Goal: Ask a question

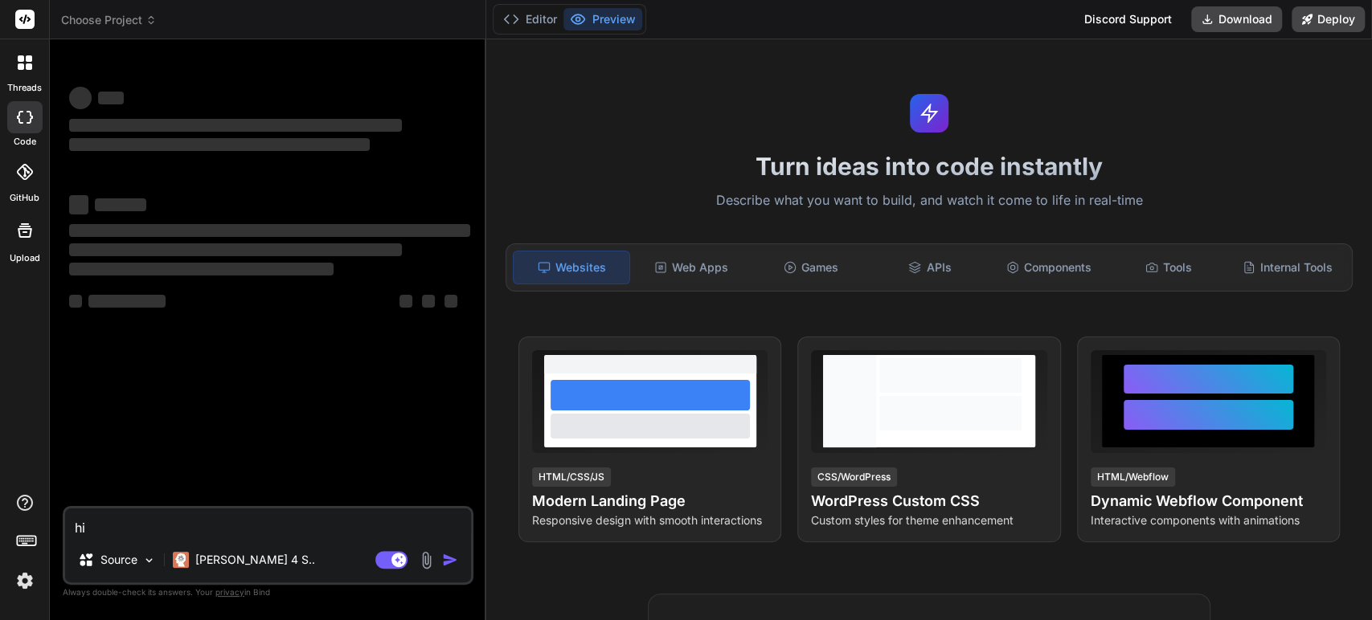
type textarea "x"
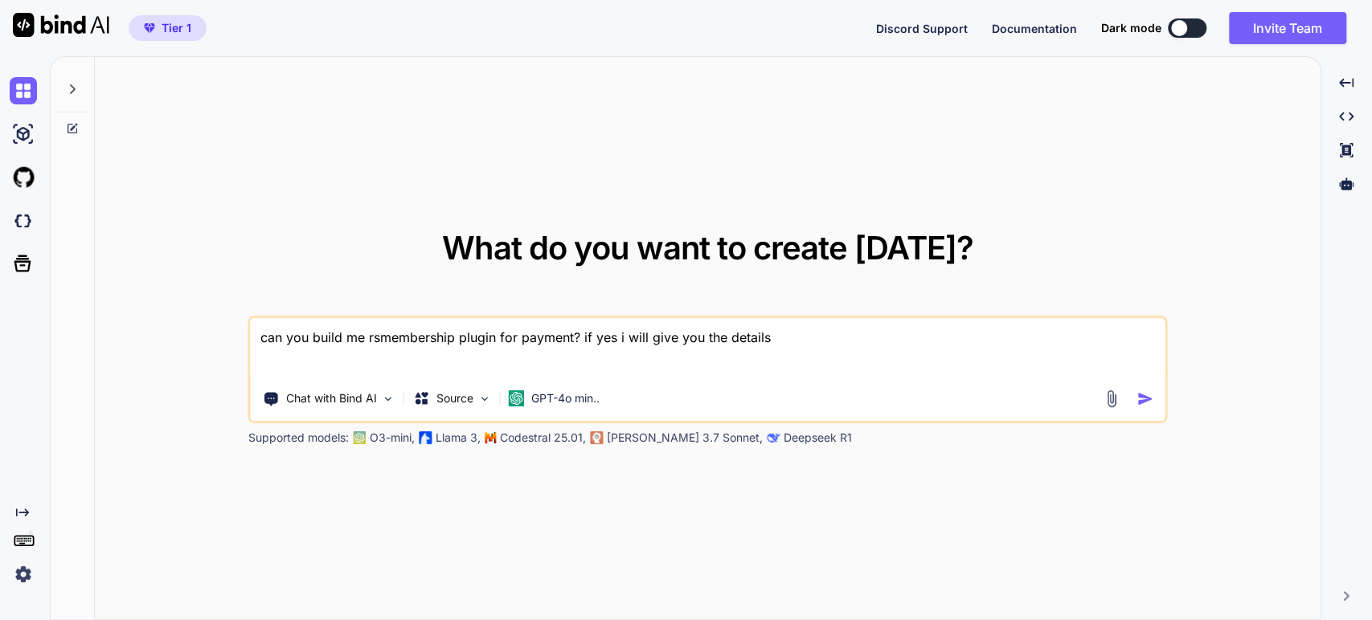
click at [1143, 395] on img "button" at bounding box center [1144, 399] width 17 height 17
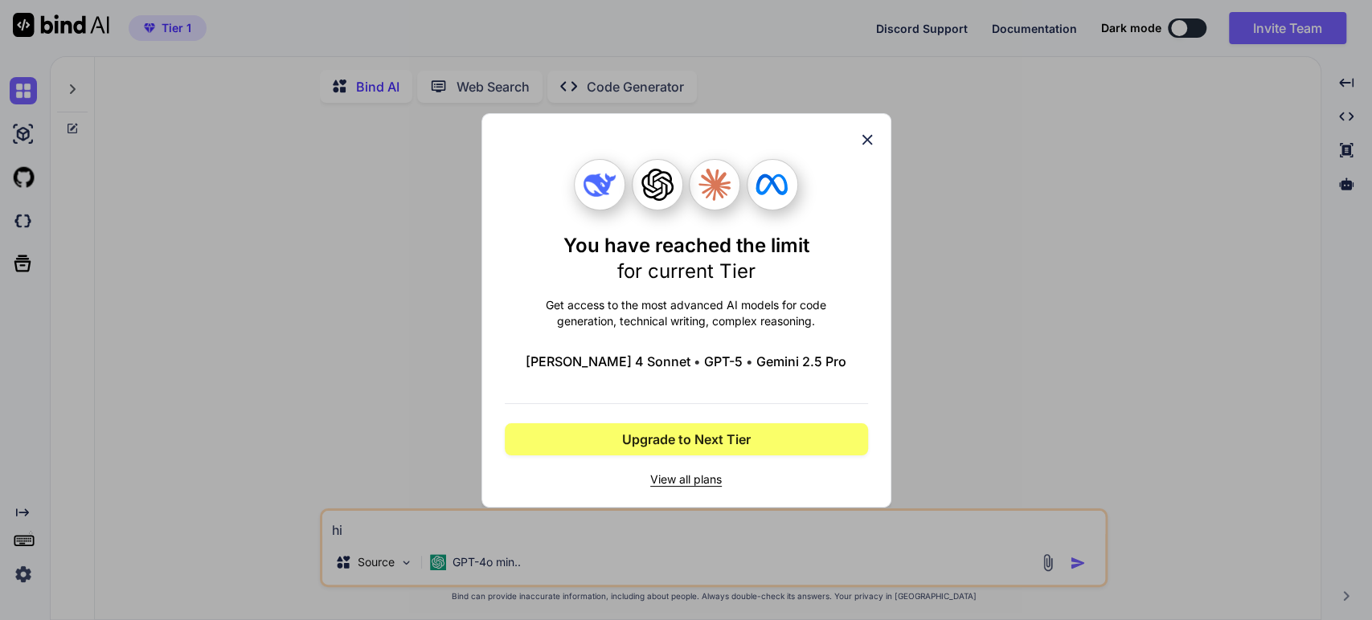
click at [861, 138] on icon at bounding box center [867, 140] width 18 height 18
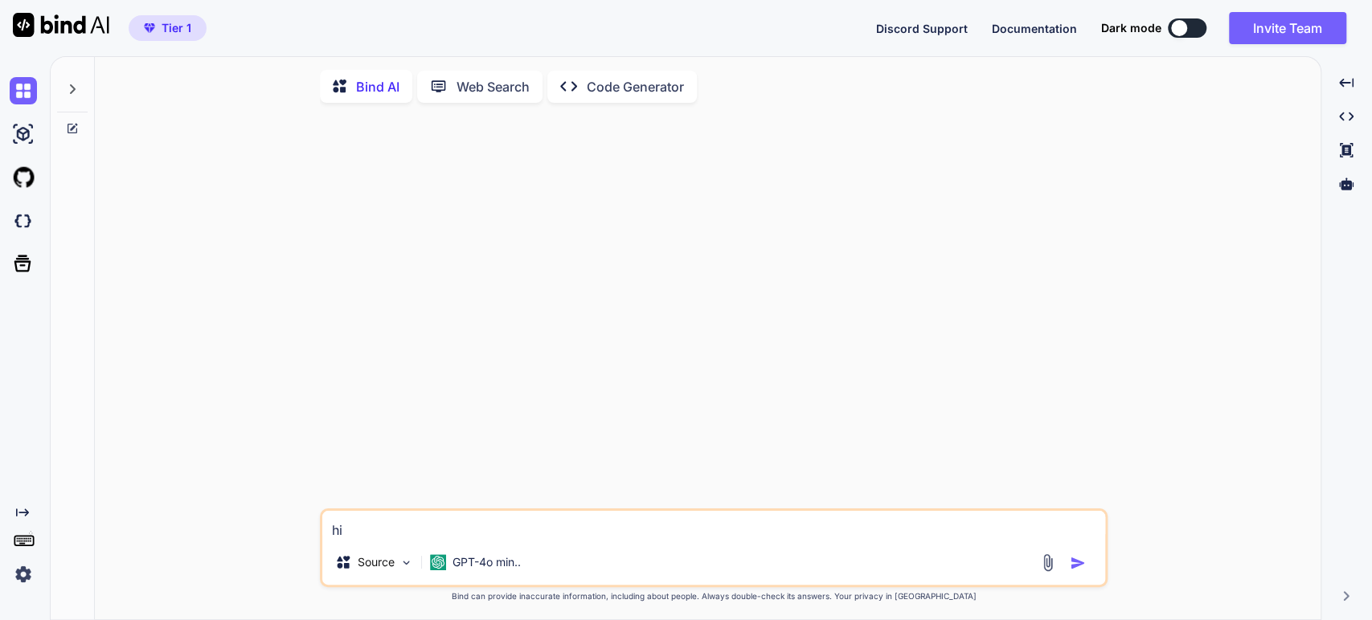
type textarea "x"
